Goal: Task Accomplishment & Management: Complete application form

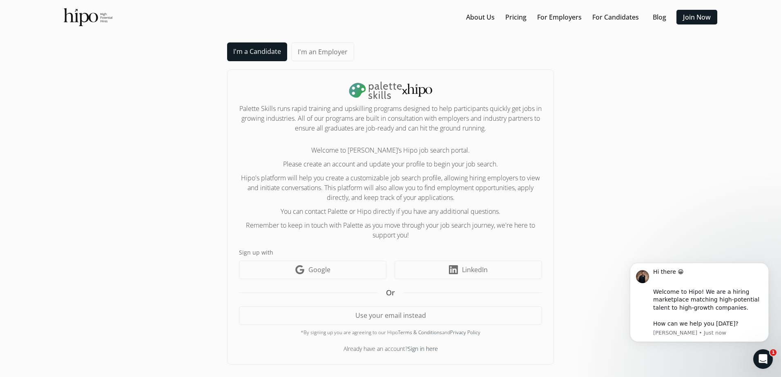
click at [253, 56] on link "I'm a Candidate" at bounding box center [257, 51] width 60 height 19
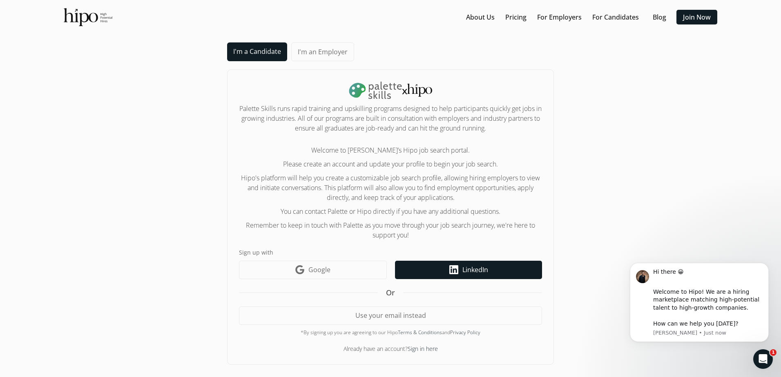
click at [434, 271] on link "LinkedIn icon LinkedIn" at bounding box center [468, 270] width 147 height 18
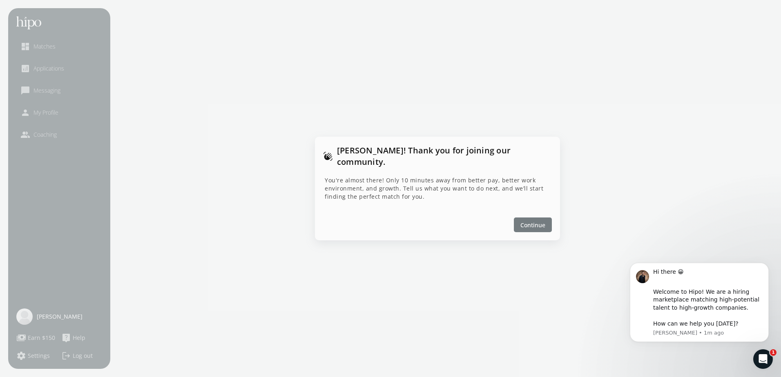
click at [531, 221] on span "Continue" at bounding box center [532, 225] width 25 height 9
